Goal: Task Accomplishment & Management: Manage account settings

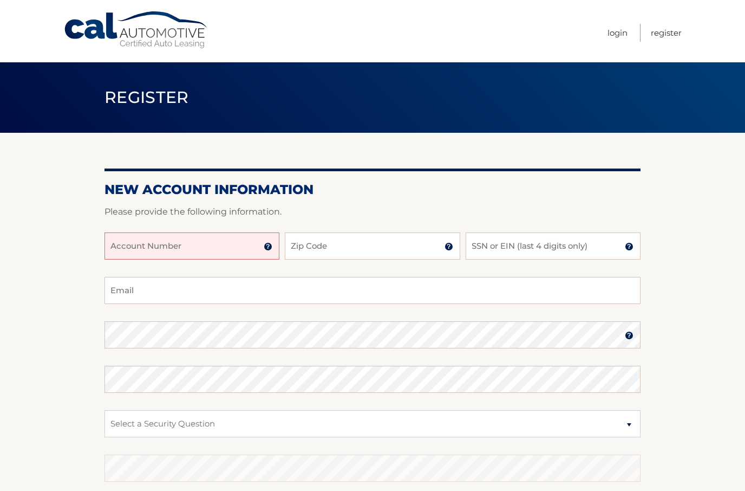
click at [236, 253] on input "Account Number" at bounding box center [192, 245] width 175 height 27
type input "44456015932"
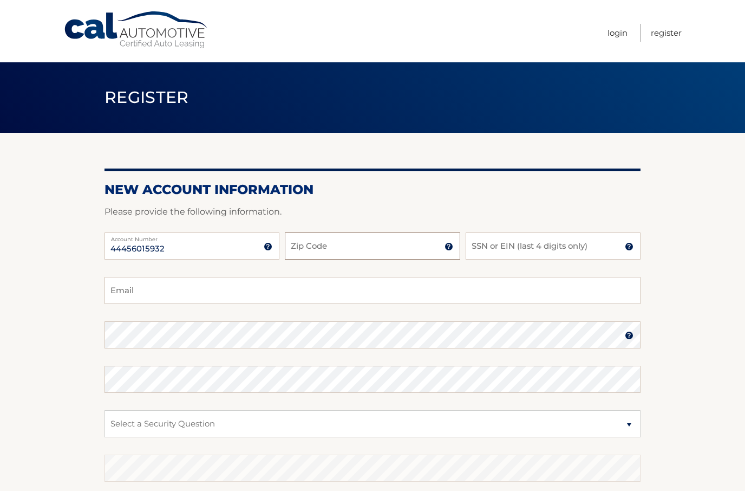
click at [402, 242] on input "Zip Code" at bounding box center [372, 245] width 175 height 27
type input "11706"
click at [577, 246] on input "SSN or EIN (last 4 digits only)" at bounding box center [553, 245] width 175 height 27
type input "5769"
click at [303, 288] on input "Email" at bounding box center [373, 290] width 536 height 27
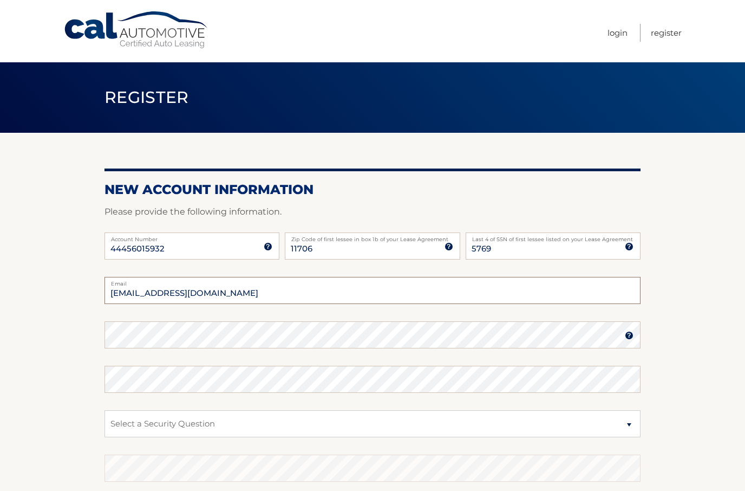
type input "Kstriplin@hotmail.com"
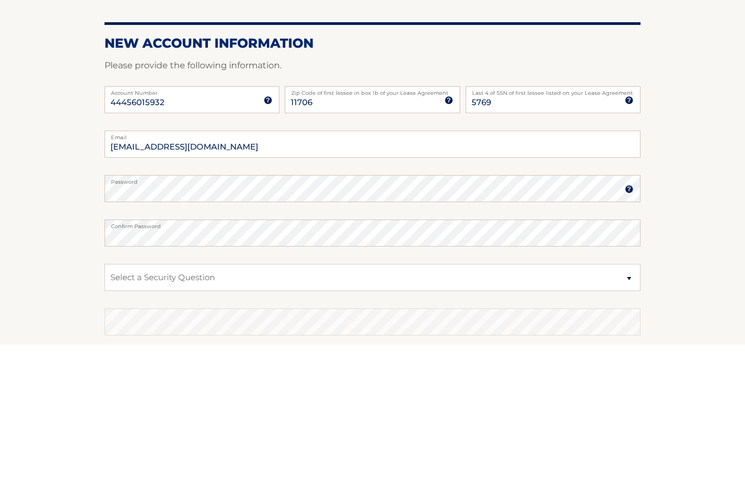
click at [649, 271] on section "New Account Information Please provide the following information. 44456015932 A…" at bounding box center [372, 344] width 745 height 423
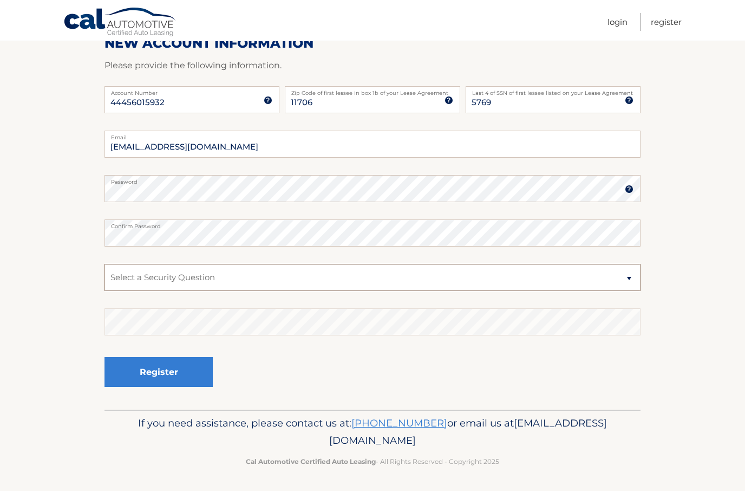
click at [636, 281] on select "Select a Security Question What was the name of your elementary school? What is…" at bounding box center [373, 277] width 536 height 27
select select "2"
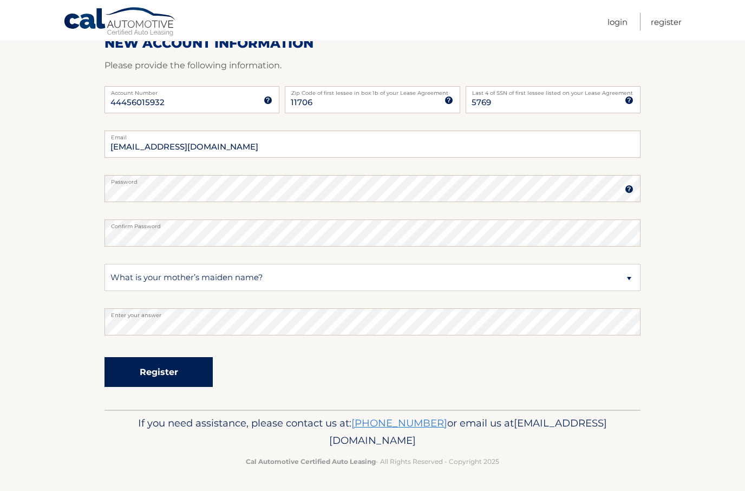
click at [163, 369] on button "Register" at bounding box center [159, 372] width 108 height 30
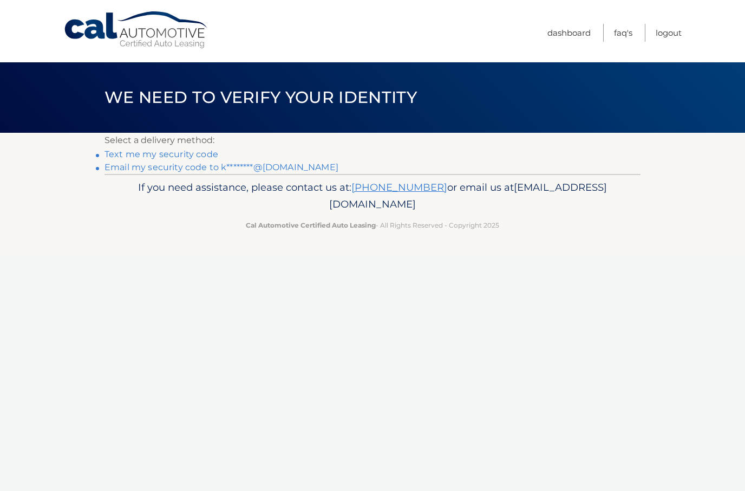
click at [200, 151] on link "Text me my security code" at bounding box center [162, 154] width 114 height 10
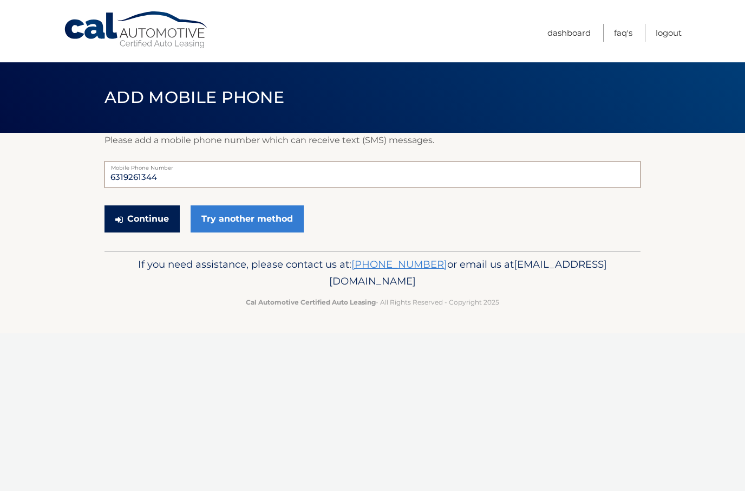
type input "6319261344"
click at [148, 223] on button "Continue" at bounding box center [142, 218] width 75 height 27
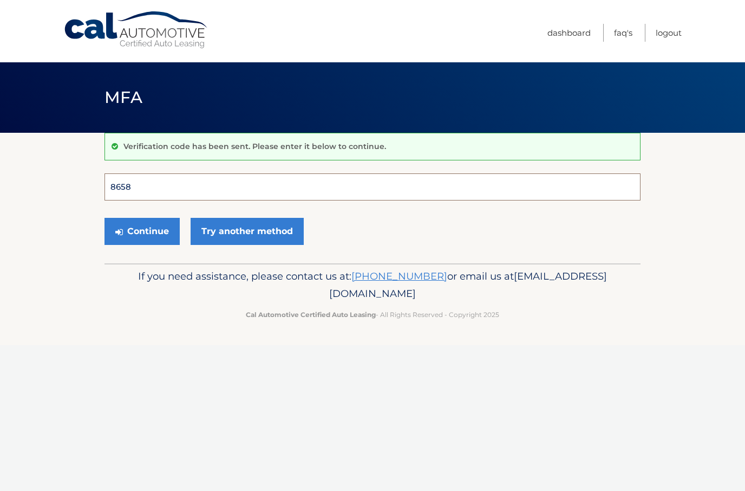
type input "865836"
click at [142, 231] on button "Continue" at bounding box center [142, 231] width 75 height 27
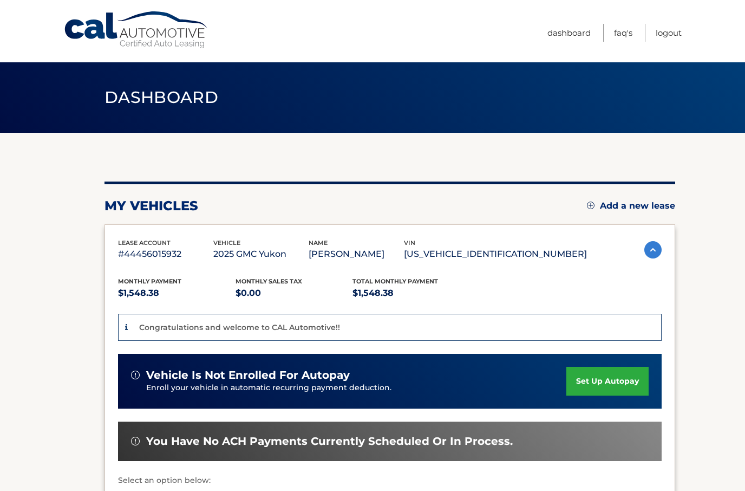
click at [609, 381] on link "set up autopay" at bounding box center [608, 381] width 82 height 29
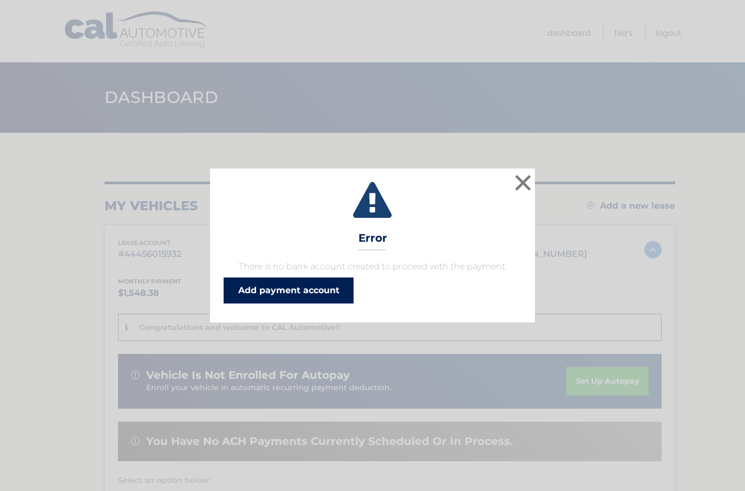
click at [318, 291] on link "Add payment account" at bounding box center [289, 290] width 130 height 26
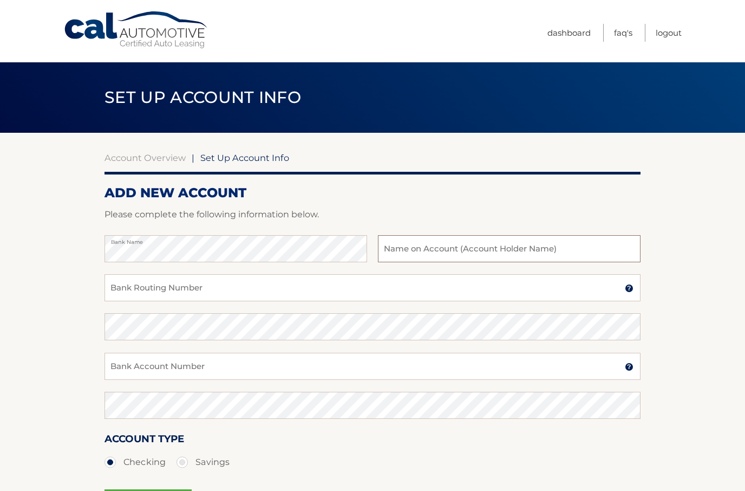
click at [530, 249] on input "text" at bounding box center [509, 248] width 263 height 27
type input "Island Yacht Sales INC"
click at [419, 293] on input "Bank Routing Number" at bounding box center [373, 287] width 536 height 27
type input "021406667"
click at [430, 370] on input "Bank Account Number" at bounding box center [373, 366] width 536 height 27
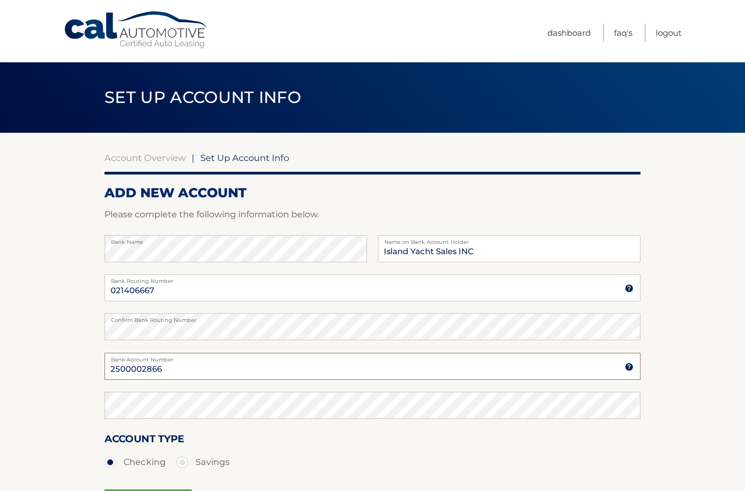
type input "2500002866"
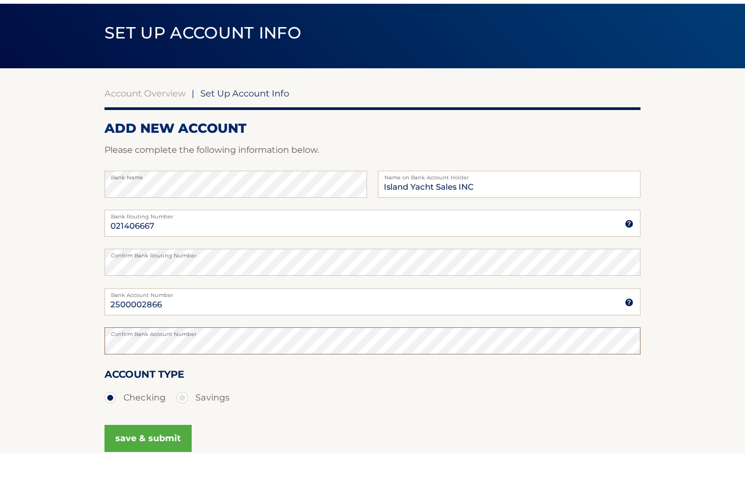
scroll to position [57, 0]
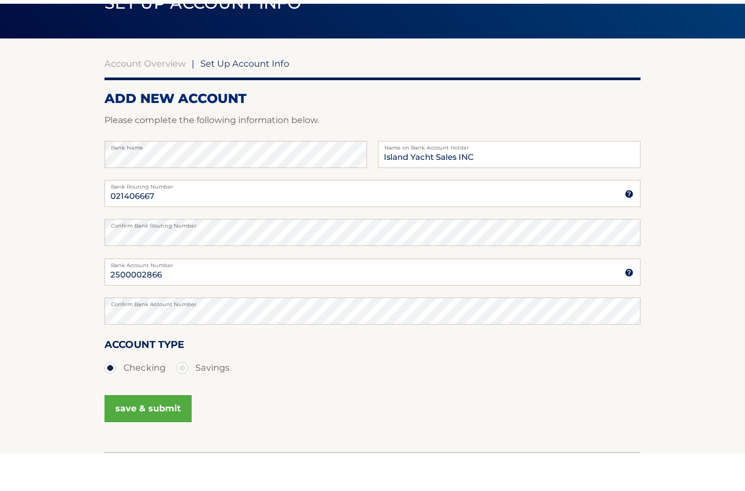
click at [161, 432] on button "save & submit" at bounding box center [148, 445] width 87 height 27
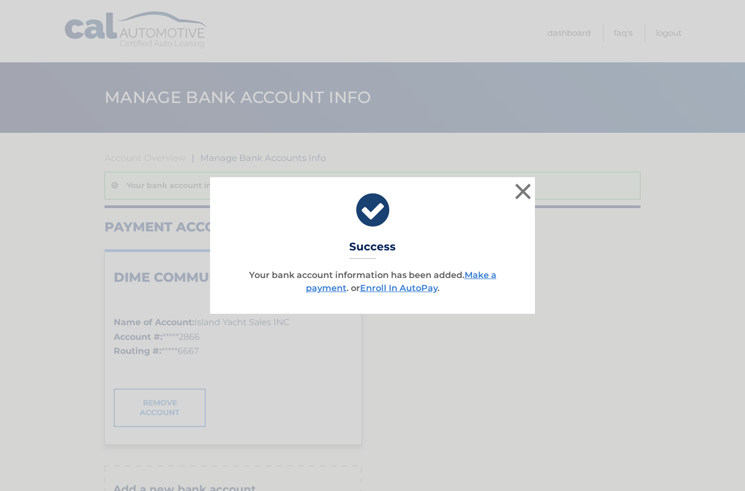
click at [625, 208] on div "× Success Your bank account information has been added. Make a payment . or Enr…" at bounding box center [372, 245] width 737 height 136
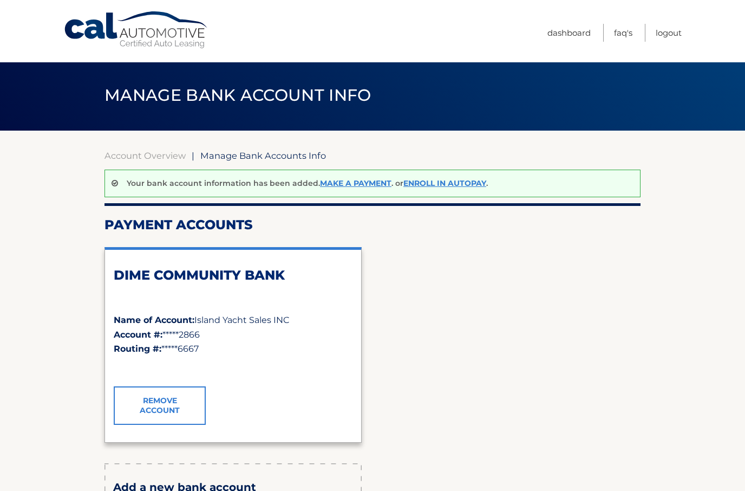
scroll to position [2, 0]
click at [370, 186] on link "Make a payment" at bounding box center [355, 184] width 71 height 10
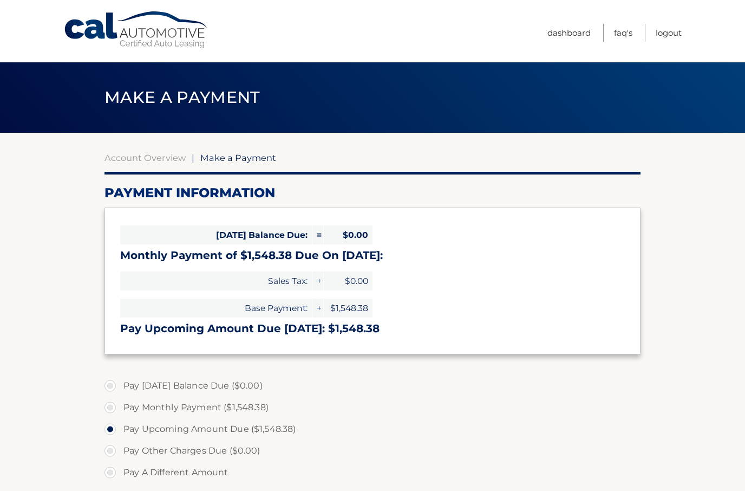
select select "MWMwNzIzZGMtYjI0ZS00Nzc4LWJjNjEtY2VlM2Y3ZGU2MWI3"
click at [567, 36] on link "Dashboard" at bounding box center [569, 33] width 43 height 18
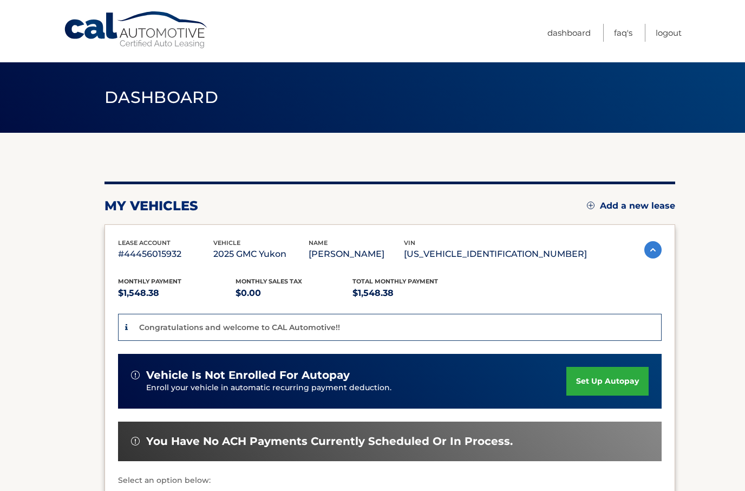
click at [615, 376] on link "set up autopay" at bounding box center [608, 381] width 82 height 29
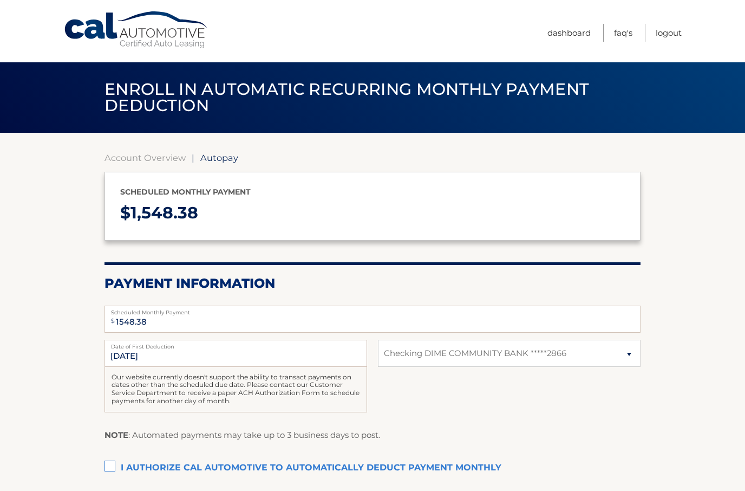
select select "MWMwNzIzZGMtYjI0ZS00Nzc4LWJjNjEtY2VlM2Y3ZGU2MWI3"
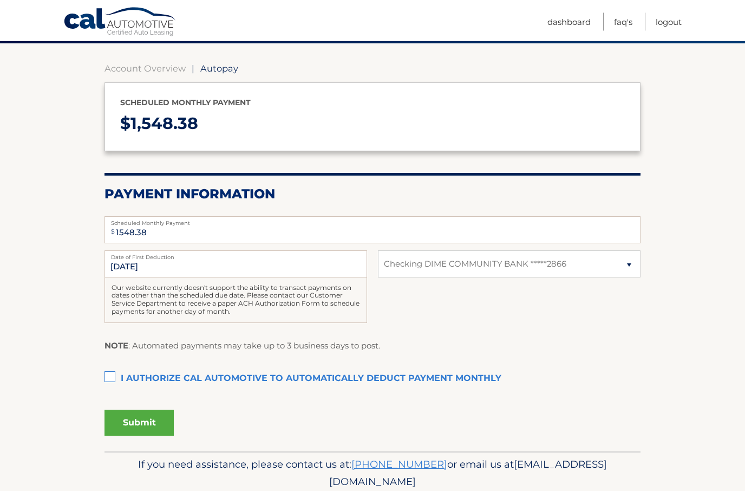
scroll to position [89, 0]
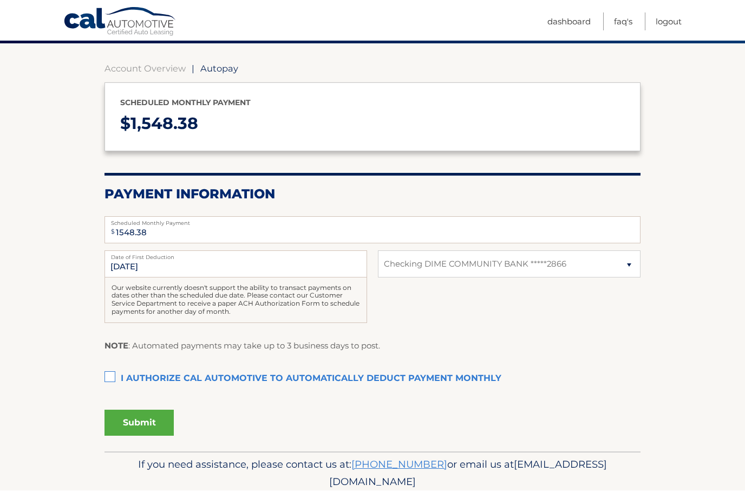
click at [107, 373] on label "I authorize cal automotive to automatically deduct payment monthly This checkbo…" at bounding box center [373, 379] width 536 height 22
click at [0, 0] on input "I authorize cal automotive to automatically deduct payment monthly This checkbo…" at bounding box center [0, 0] width 0 height 0
click at [153, 424] on button "Submit" at bounding box center [139, 423] width 69 height 26
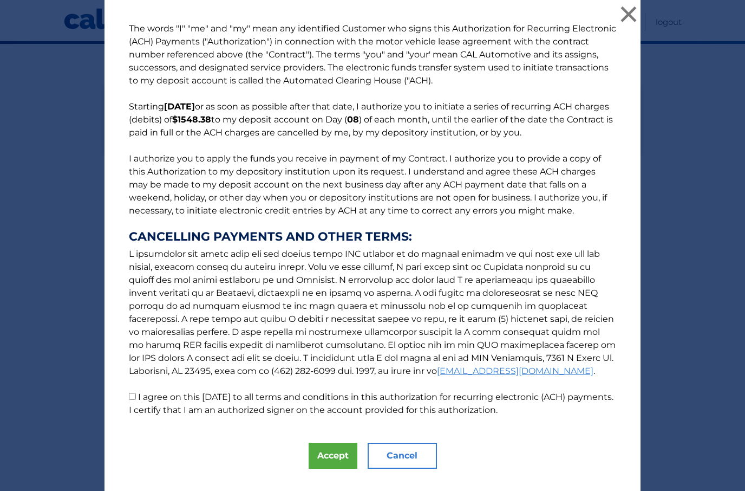
click at [130, 400] on input "I agree on this 10/06/2025 to all terms and conditions in this authorization fo…" at bounding box center [132, 396] width 7 height 7
checkbox input "true"
click at [331, 461] on button "Accept" at bounding box center [333, 456] width 49 height 26
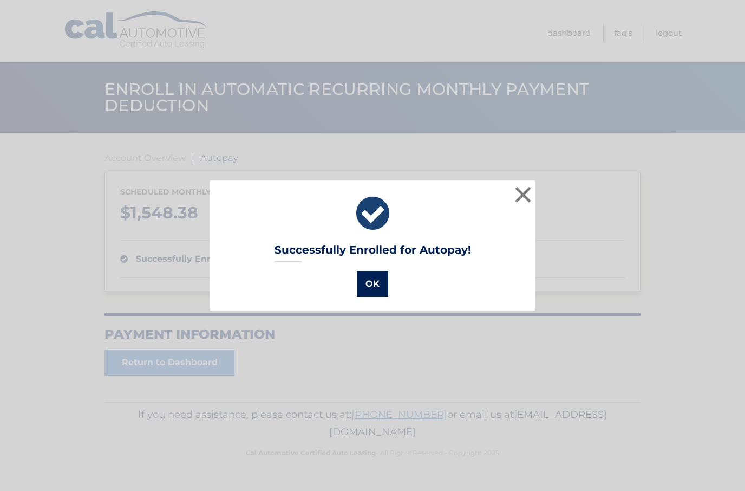
click at [374, 282] on button "OK" at bounding box center [372, 284] width 31 height 26
